Goal: Find specific page/section: Find specific page/section

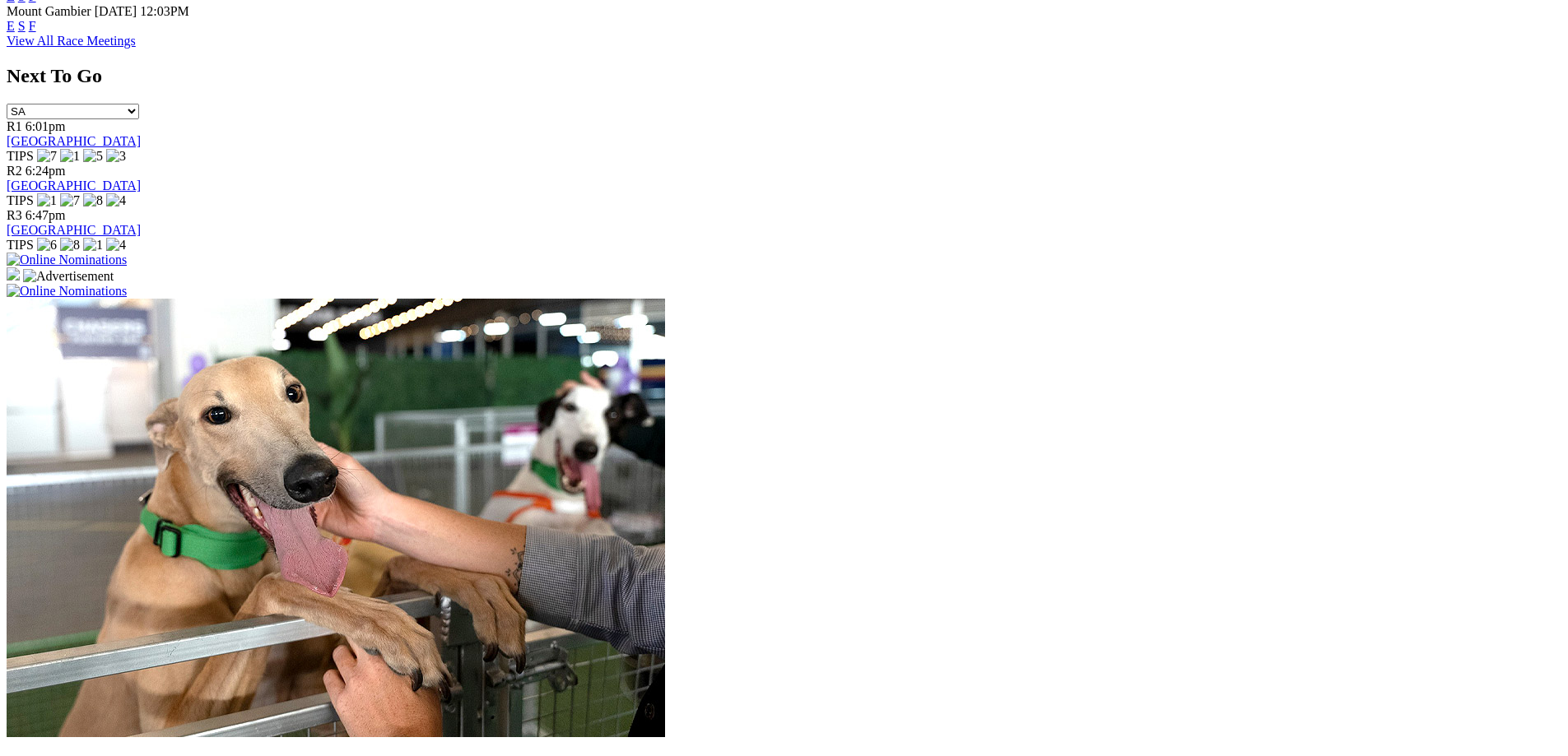
scroll to position [905, 0]
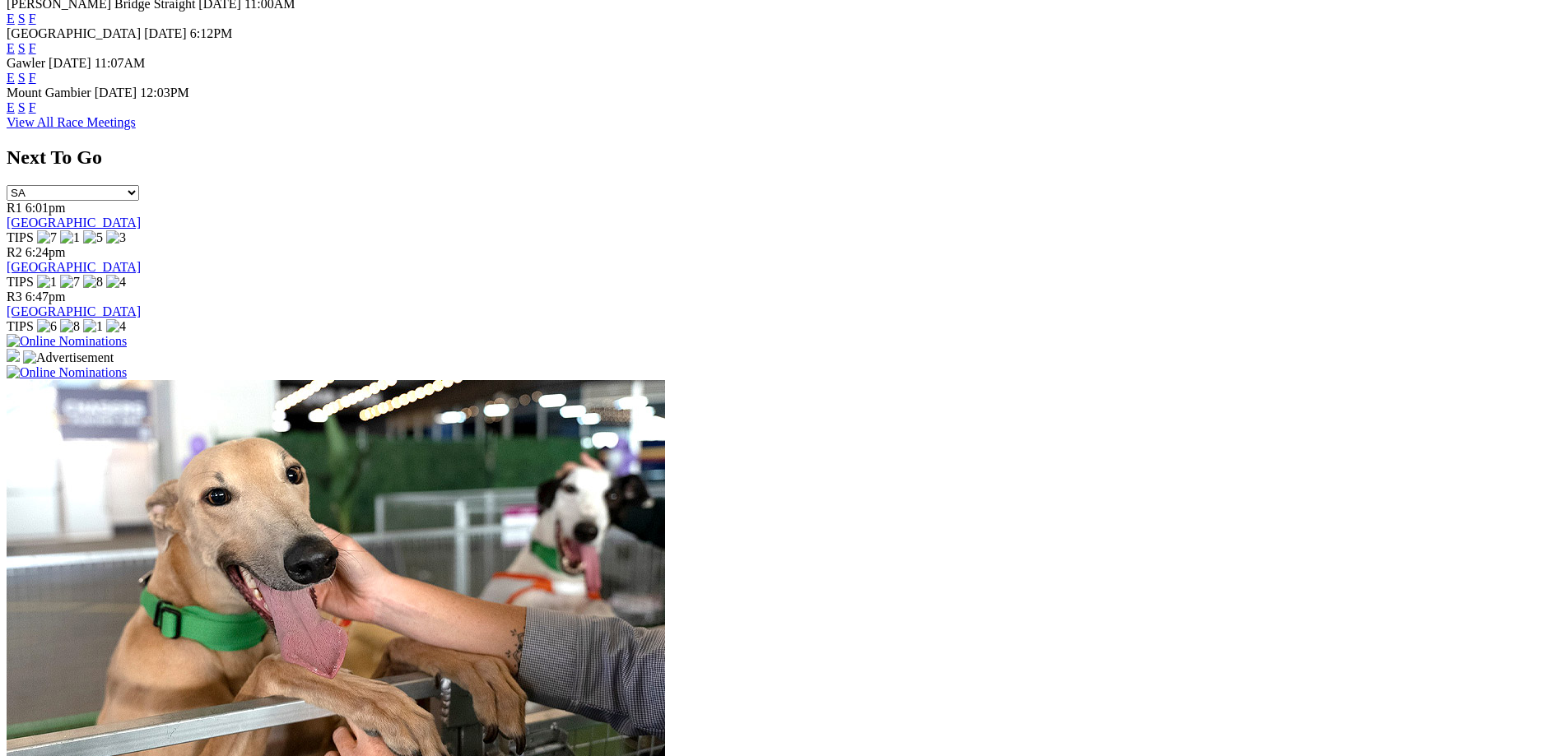
click at [136, 129] on link "View All Race Meetings" at bounding box center [71, 122] width 129 height 14
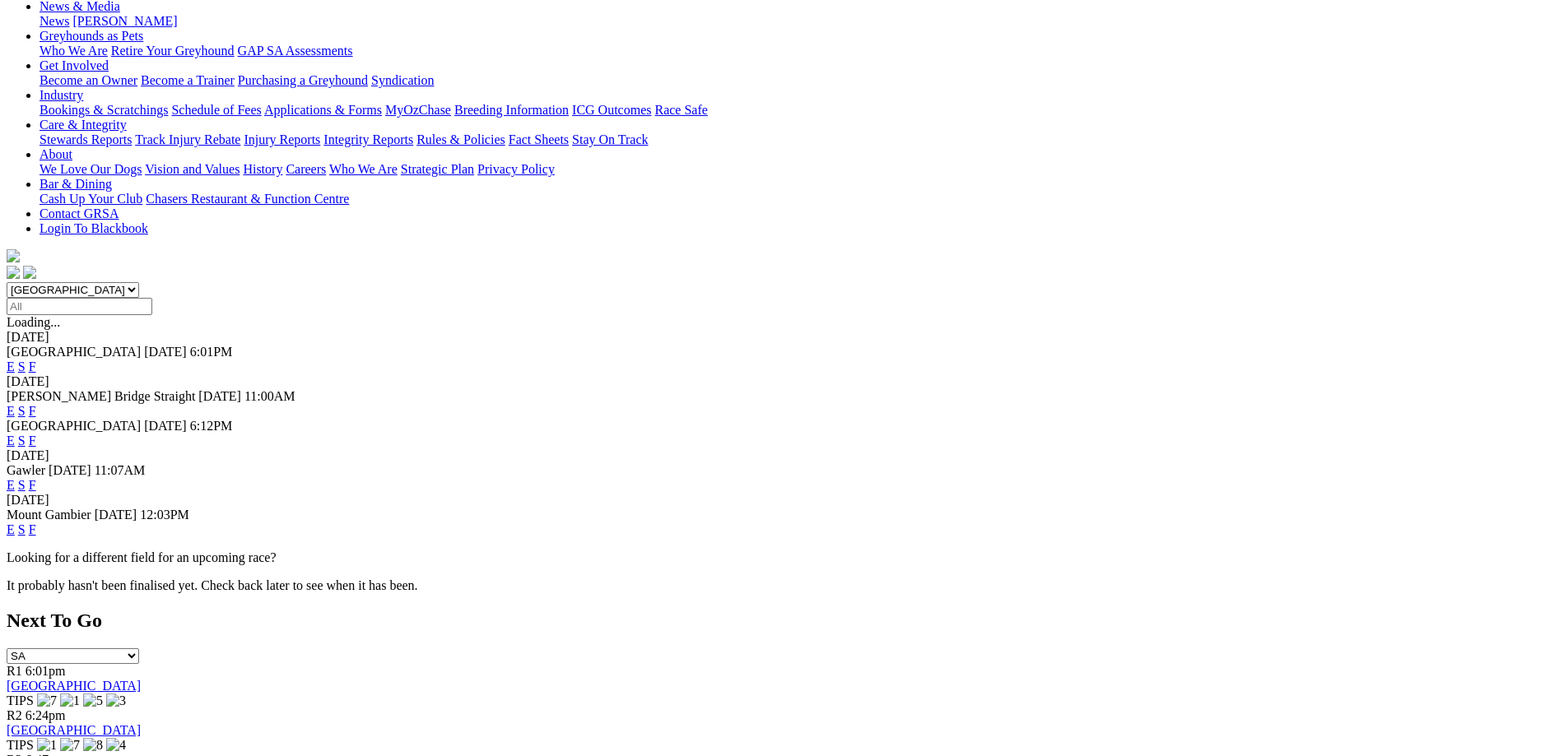
scroll to position [164, 0]
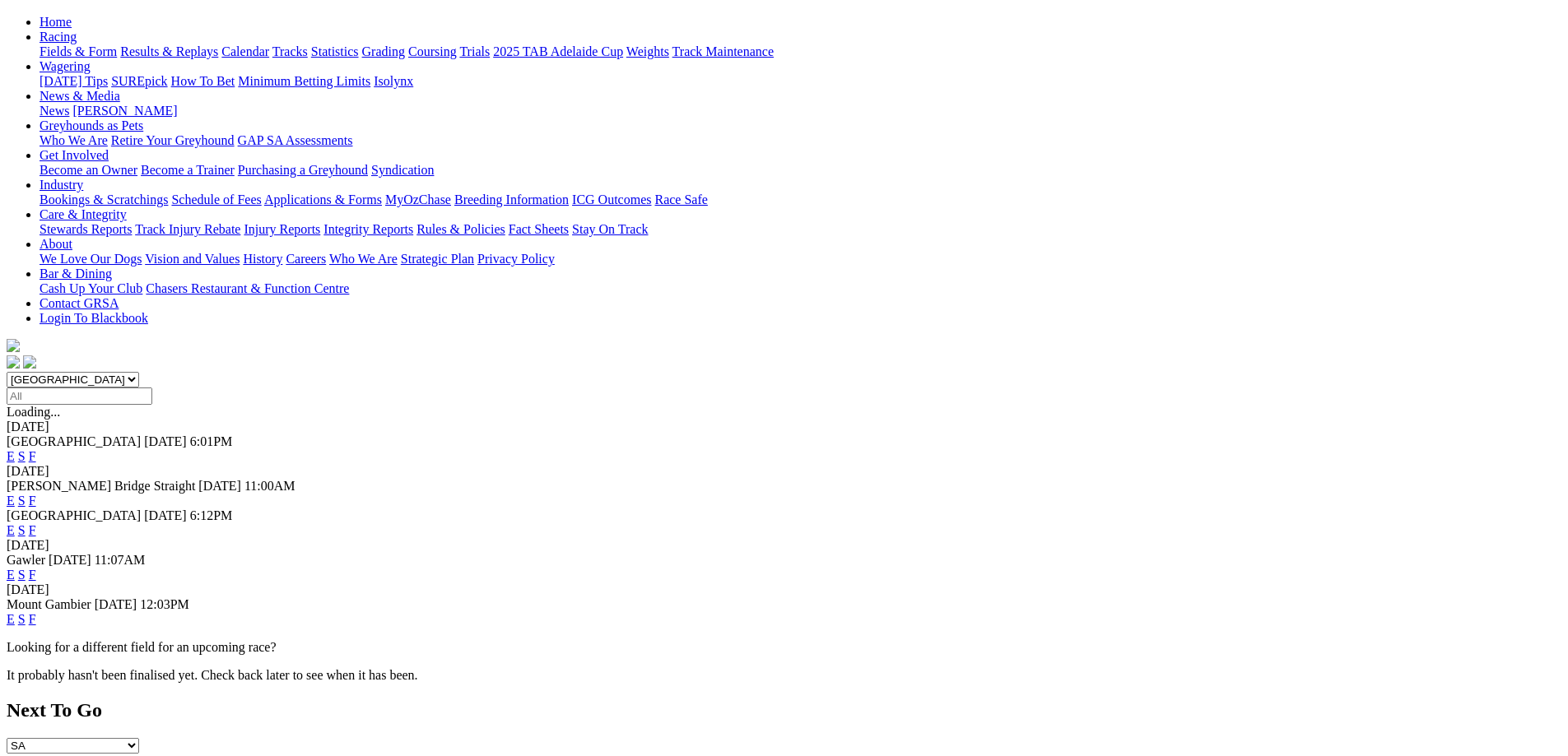
click at [36, 567] on link "F" at bounding box center [32, 574] width 8 height 14
